Goal: Obtain resource: Download file/media

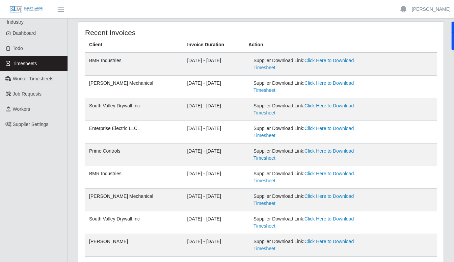
click at [29, 33] on span "Dashboard" at bounding box center [24, 32] width 23 height 5
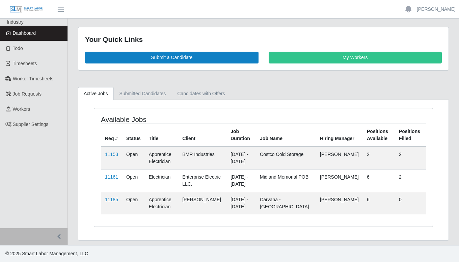
click at [19, 65] on span "Timesheets" at bounding box center [25, 63] width 24 height 5
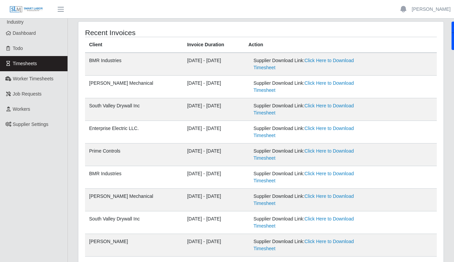
click at [328, 130] on link "Click Here to Download Timesheet" at bounding box center [304, 132] width 100 height 12
click at [321, 128] on link "Click Here to Download Timesheet" at bounding box center [304, 132] width 100 height 12
